Goal: Check status: Check status

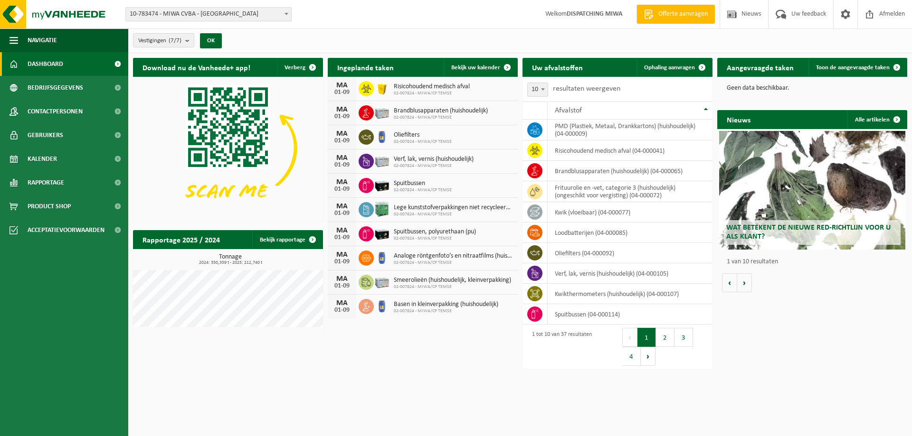
click at [284, 16] on span at bounding box center [286, 14] width 9 height 12
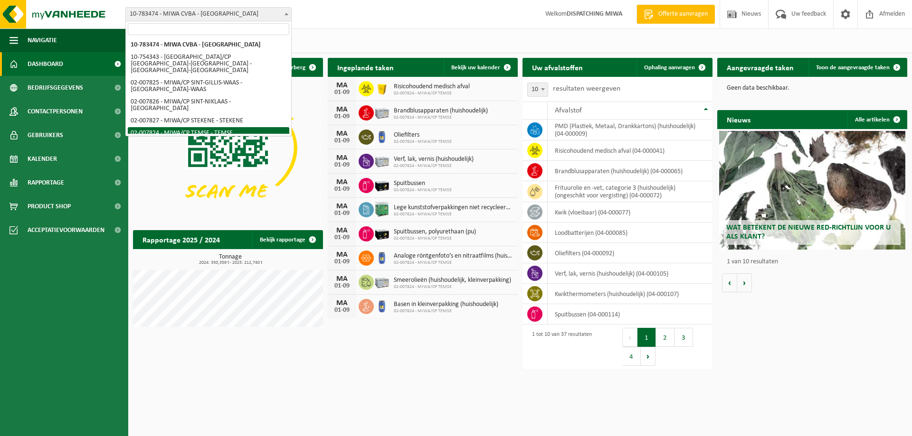
select select "27797"
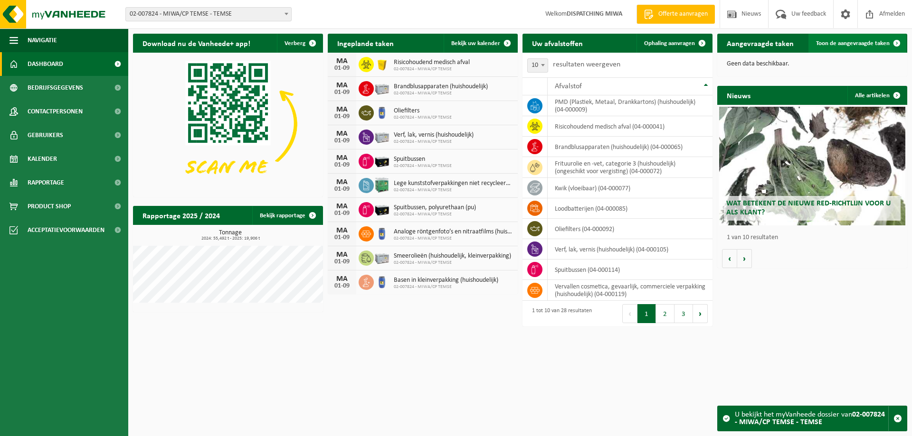
click at [853, 39] on link "Toon de aangevraagde taken" at bounding box center [857, 43] width 98 height 19
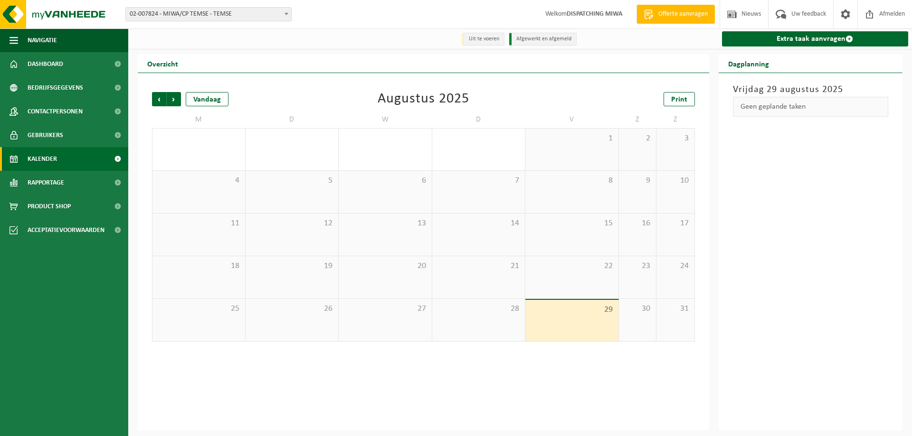
click at [589, 315] on span "29" at bounding box center [572, 310] width 84 height 10
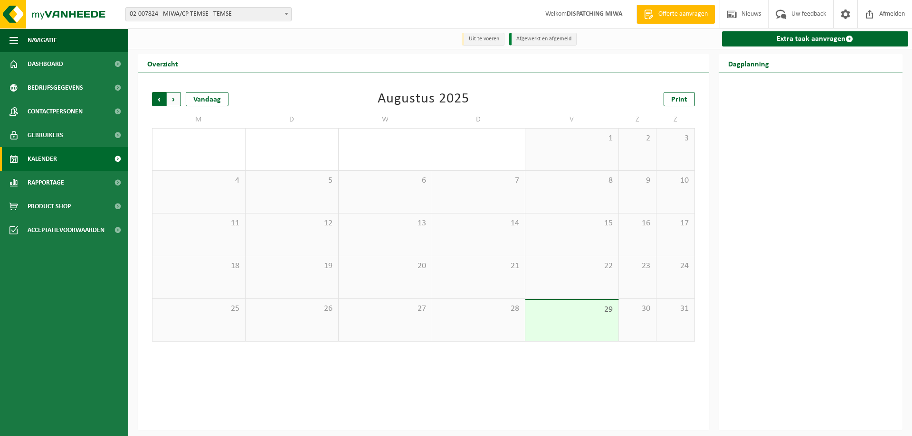
click at [173, 101] on span "Volgende" at bounding box center [174, 99] width 14 height 14
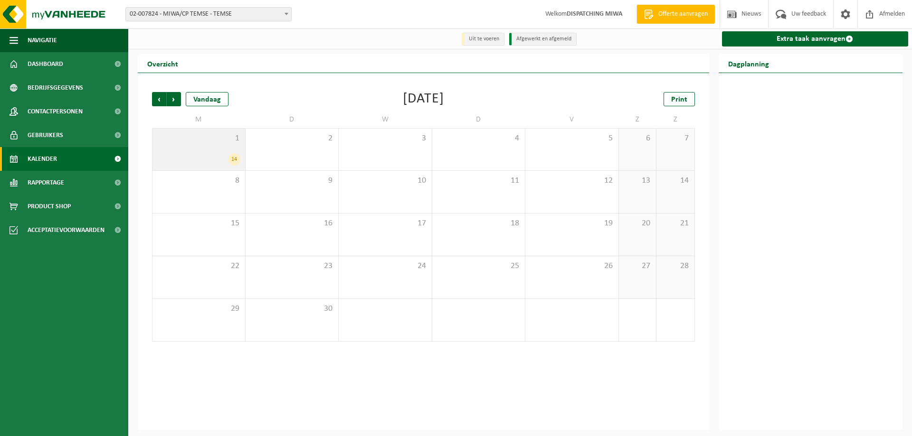
click at [235, 158] on div "14" at bounding box center [234, 159] width 12 height 12
